Goal: Task Accomplishment & Management: Use online tool/utility

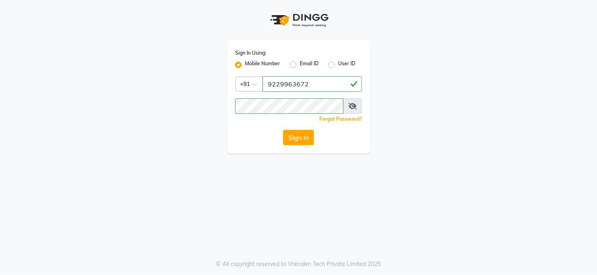
click at [296, 138] on button "Sign In" at bounding box center [298, 138] width 31 height 16
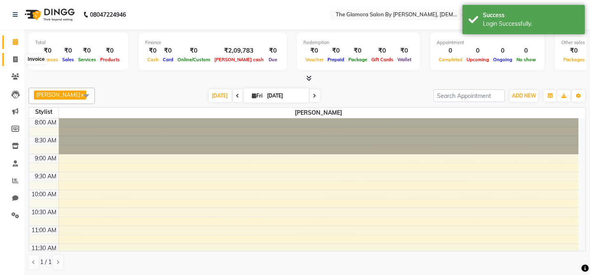
click at [15, 63] on span at bounding box center [15, 59] width 14 height 9
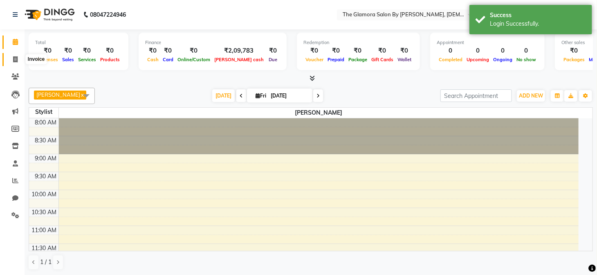
select select "service"
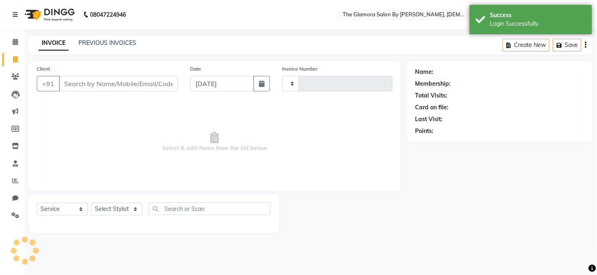
type input "0418"
select select "8241"
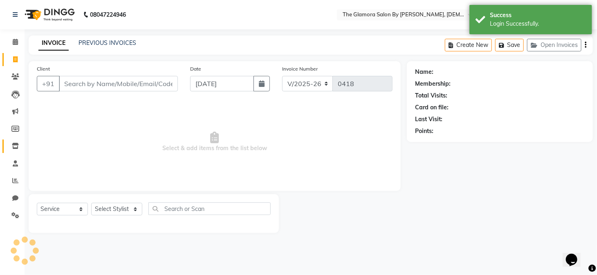
select select "V"
select select "78473"
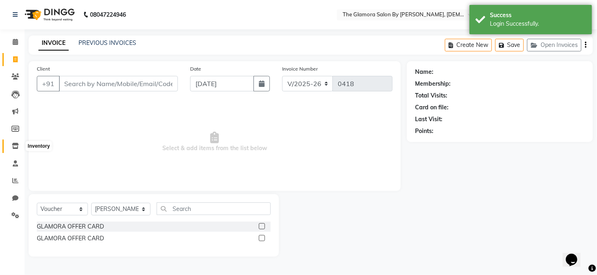
click at [12, 151] on span at bounding box center [15, 146] width 14 height 9
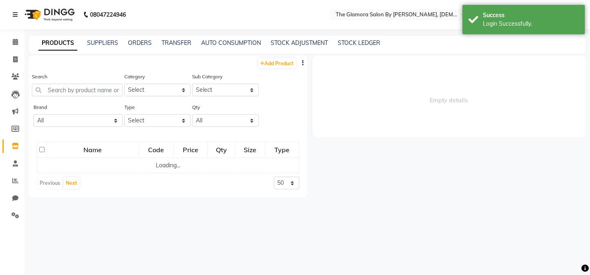
select select
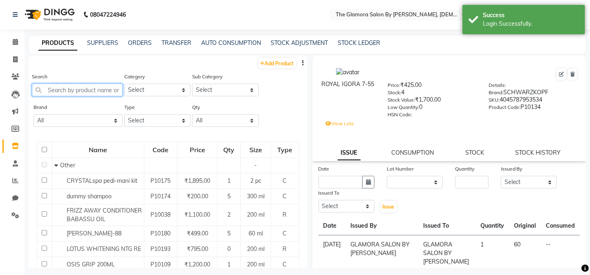
click at [99, 88] on input "text" at bounding box center [77, 90] width 91 height 13
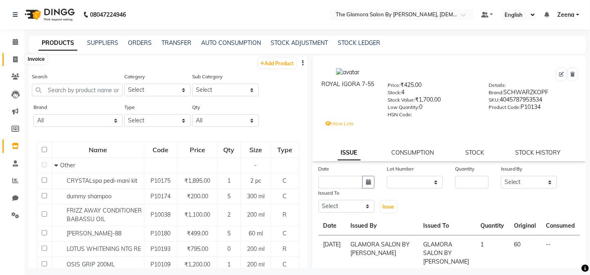
click at [13, 60] on icon at bounding box center [15, 59] width 4 height 6
select select "service"
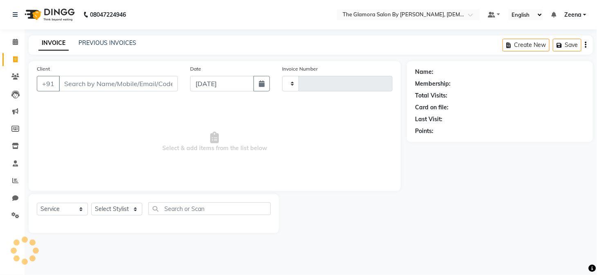
type input "0418"
select select "8241"
select select "V"
select select "78473"
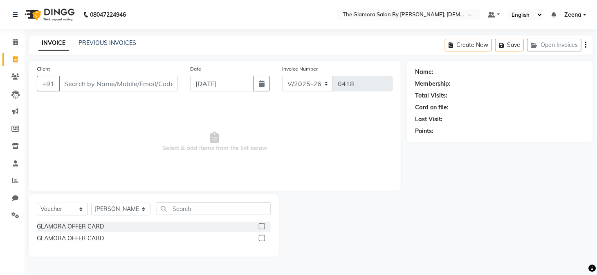
click at [125, 46] on div "PREVIOUS INVOICES" at bounding box center [107, 43] width 58 height 9
click at [120, 43] on link "PREVIOUS INVOICES" at bounding box center [107, 42] width 58 height 7
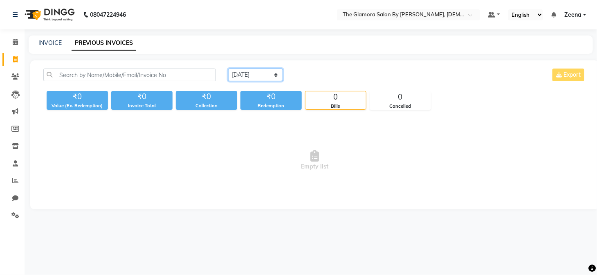
click at [251, 77] on select "[DATE] [DATE] Custom Range" at bounding box center [255, 75] width 55 height 13
click at [18, 198] on span at bounding box center [15, 198] width 14 height 9
select select "100"
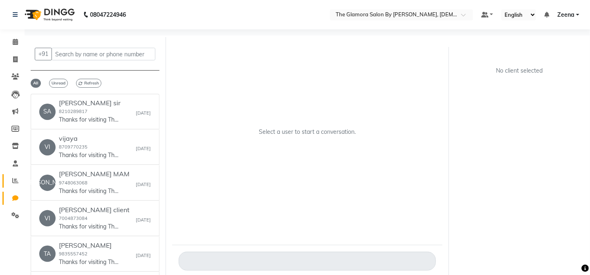
click at [13, 186] on link "Reports" at bounding box center [12, 181] width 20 height 13
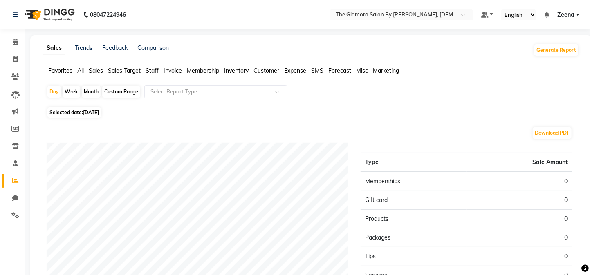
click at [170, 73] on span "Invoice" at bounding box center [172, 70] width 18 height 7
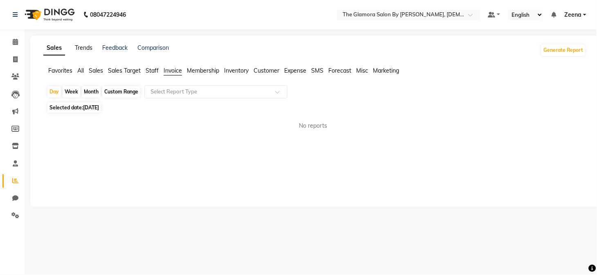
click at [85, 45] on link "Trends" at bounding box center [84, 47] width 18 height 7
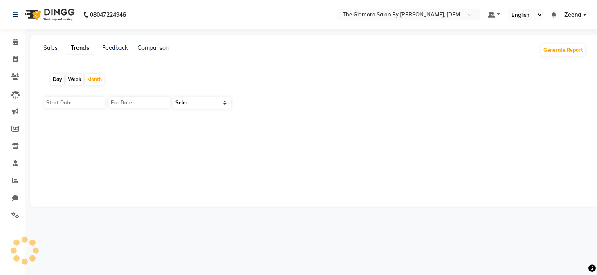
type input "[DATE]"
select select "by_client"
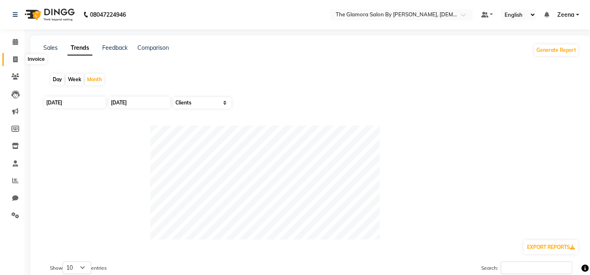
click at [13, 61] on icon at bounding box center [15, 59] width 4 height 6
select select "service"
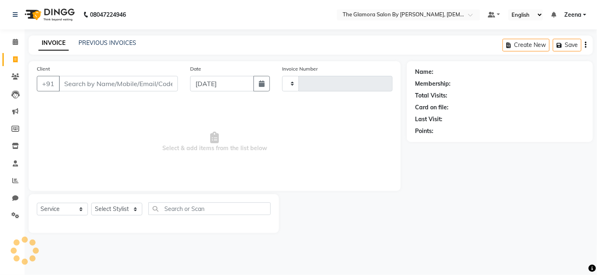
type input "0418"
select select "8241"
select select "V"
select select "78473"
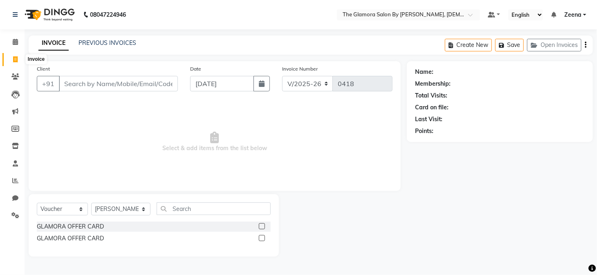
click at [9, 58] on span at bounding box center [15, 59] width 14 height 9
select select "service"
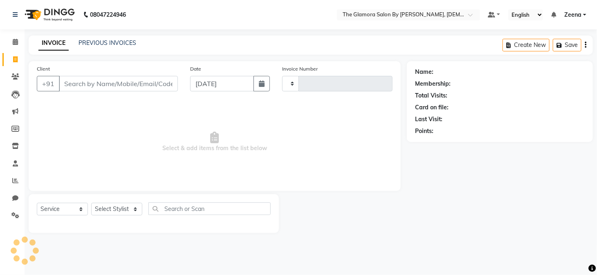
type input "0418"
select select "8241"
select select "V"
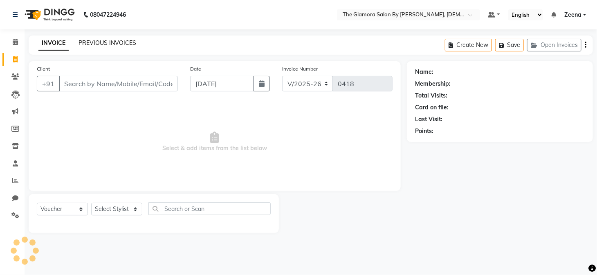
select select "78473"
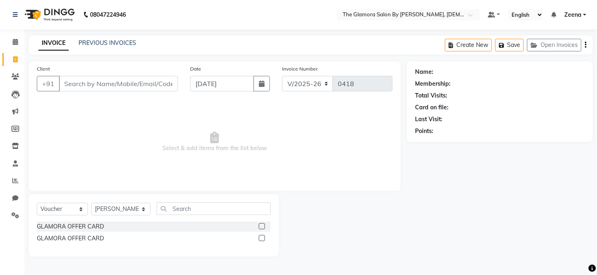
click at [55, 49] on link "INVOICE" at bounding box center [53, 43] width 30 height 15
click at [116, 43] on link "PREVIOUS INVOICES" at bounding box center [107, 42] width 58 height 7
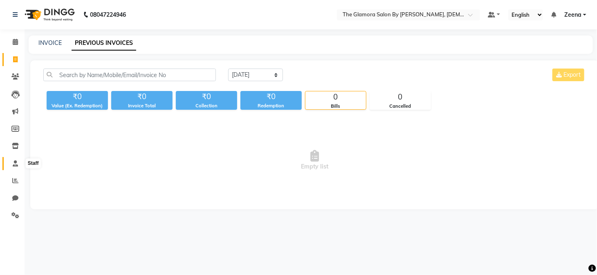
click at [15, 162] on icon at bounding box center [15, 164] width 5 height 6
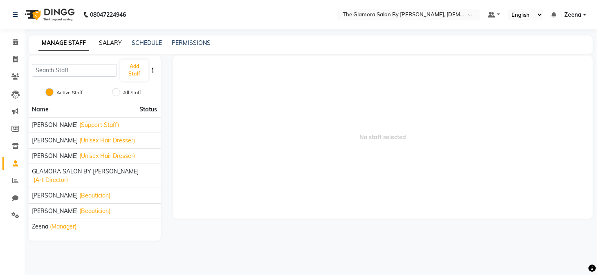
click at [117, 43] on link "SALARY" at bounding box center [110, 42] width 23 height 7
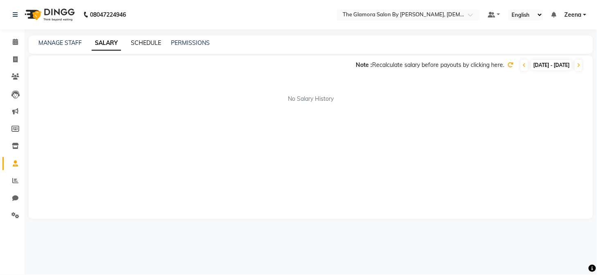
click at [159, 40] on link "SCHEDULE" at bounding box center [146, 42] width 30 height 7
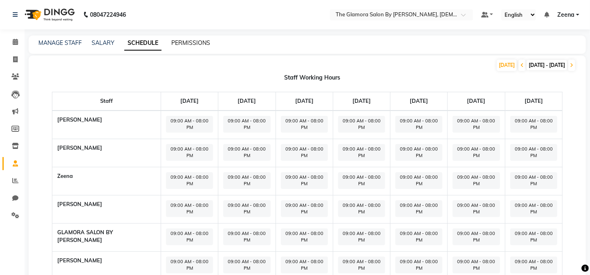
click at [192, 42] on link "PERMISSIONS" at bounding box center [190, 42] width 39 height 7
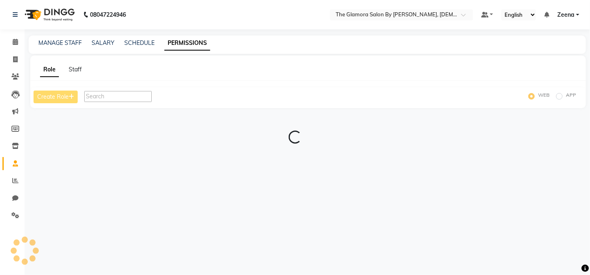
click at [192, 42] on link "PERMISSIONS" at bounding box center [187, 43] width 46 height 15
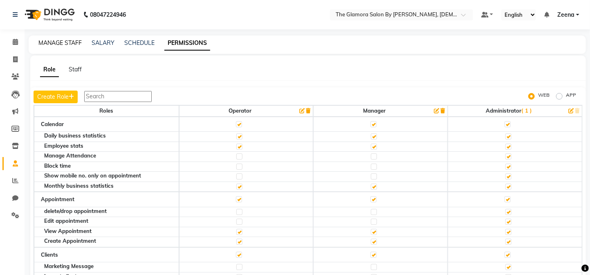
click at [53, 40] on link "MANAGE STAFF" at bounding box center [59, 42] width 43 height 7
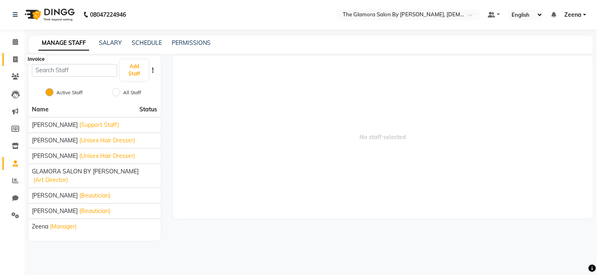
click at [18, 56] on span at bounding box center [15, 59] width 14 height 9
select select "service"
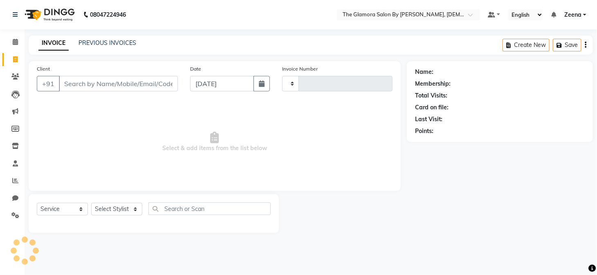
type input "0418"
select select "8241"
select select "V"
select select "78473"
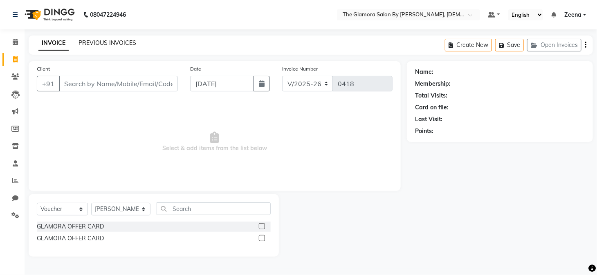
click at [105, 43] on link "PREVIOUS INVOICES" at bounding box center [107, 42] width 58 height 7
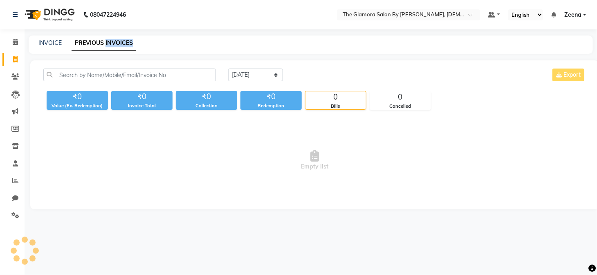
click at [105, 43] on link "PREVIOUS INVOICES" at bounding box center [104, 43] width 65 height 15
click at [164, 210] on main "INVOICE PREVIOUS INVOICES [DATE] [DATE] Custom Range Export ₹0 Value (Ex. Redem…" at bounding box center [311, 129] width 572 height 186
click at [18, 80] on icon at bounding box center [15, 77] width 8 height 6
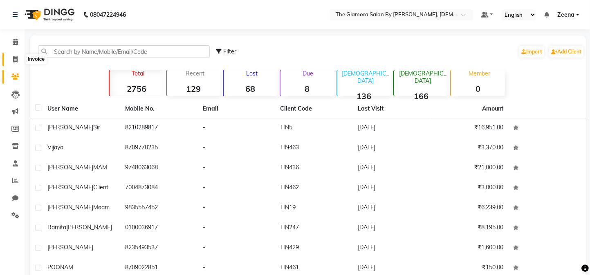
click at [16, 61] on icon at bounding box center [15, 59] width 4 height 6
select select "service"
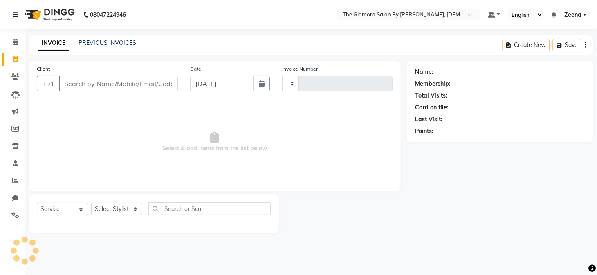
type input "0418"
select select "8241"
select select "V"
select select "78473"
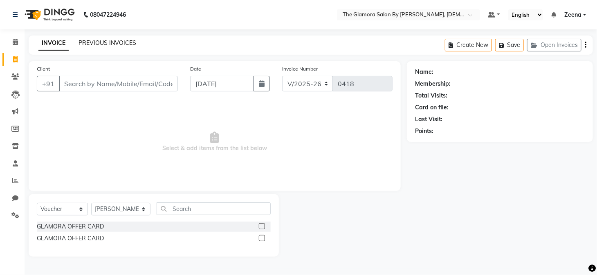
click at [128, 42] on link "PREVIOUS INVOICES" at bounding box center [107, 42] width 58 height 7
